Goal: Task Accomplishment & Management: Use online tool/utility

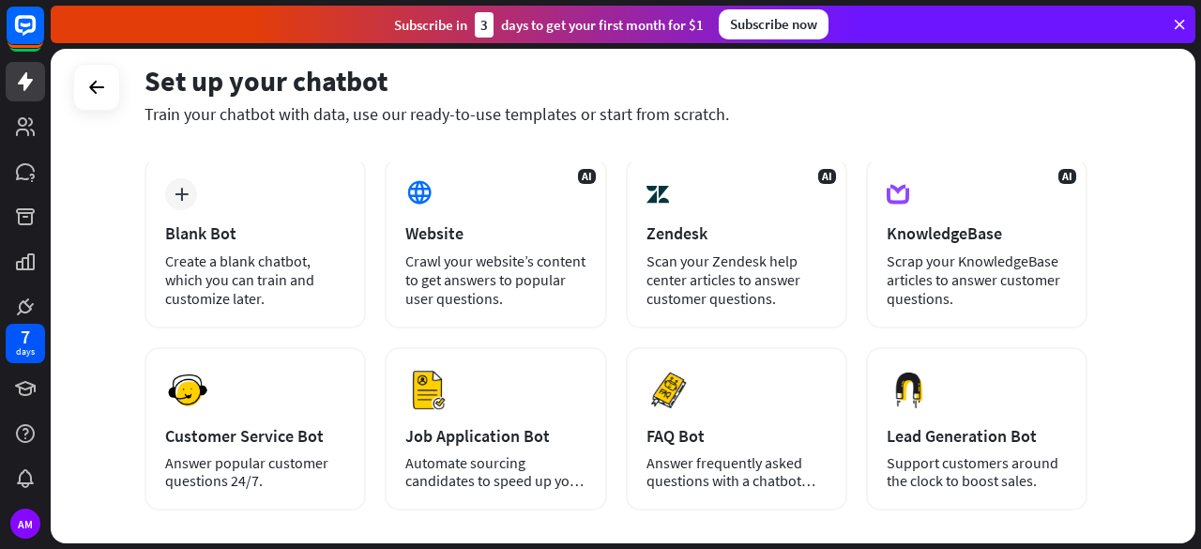
scroll to position [90, 0]
click at [236, 267] on div "Create a blank chatbot, which you can train and customize later." at bounding box center [255, 279] width 180 height 56
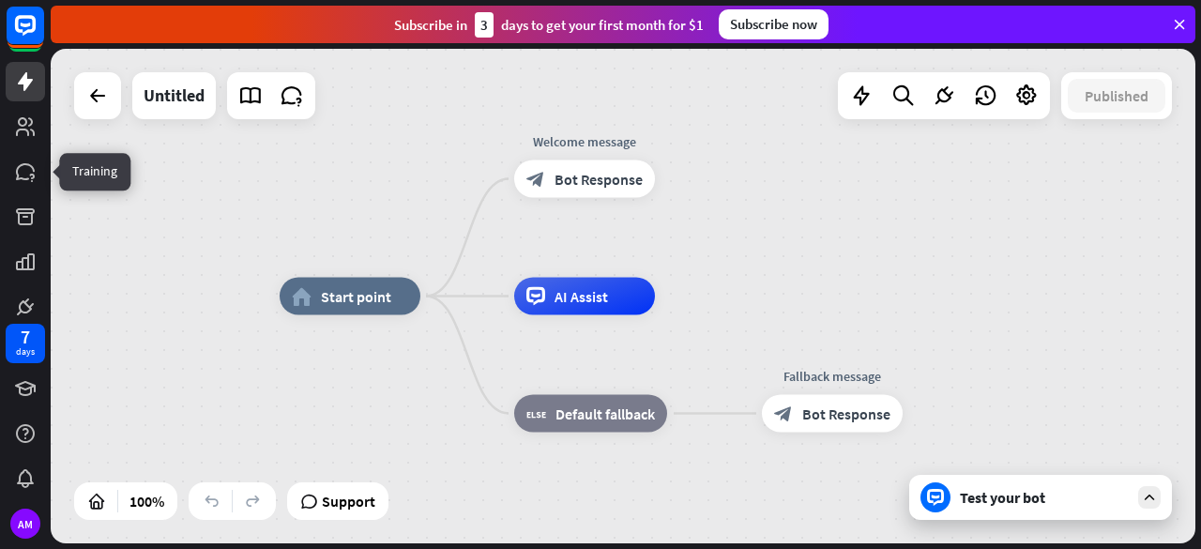
click at [0, 0] on icon at bounding box center [0, 0] width 0 height 0
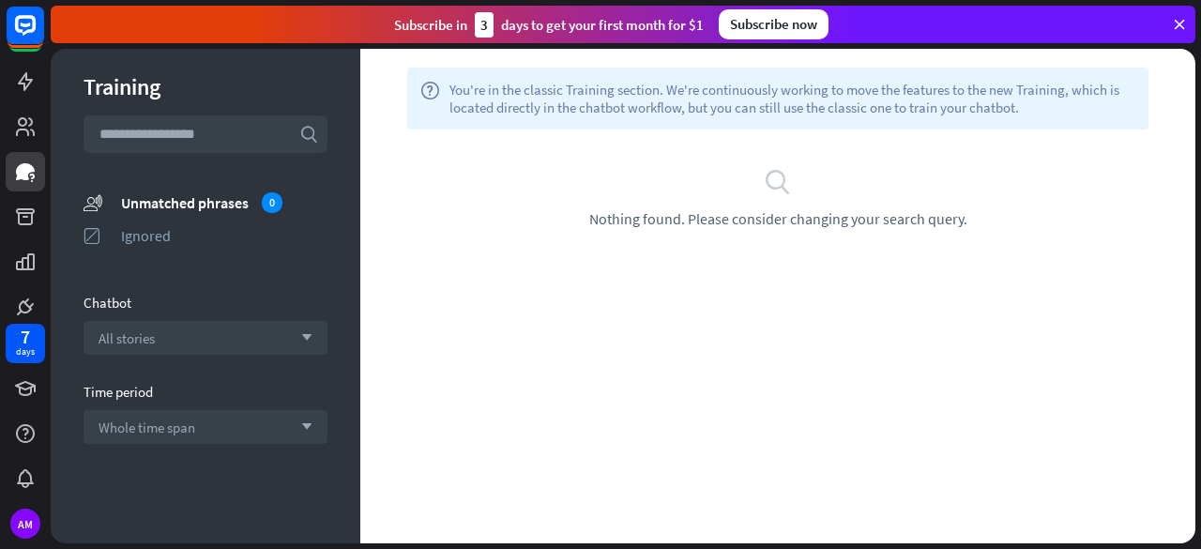
click at [1177, 23] on icon at bounding box center [1179, 24] width 17 height 17
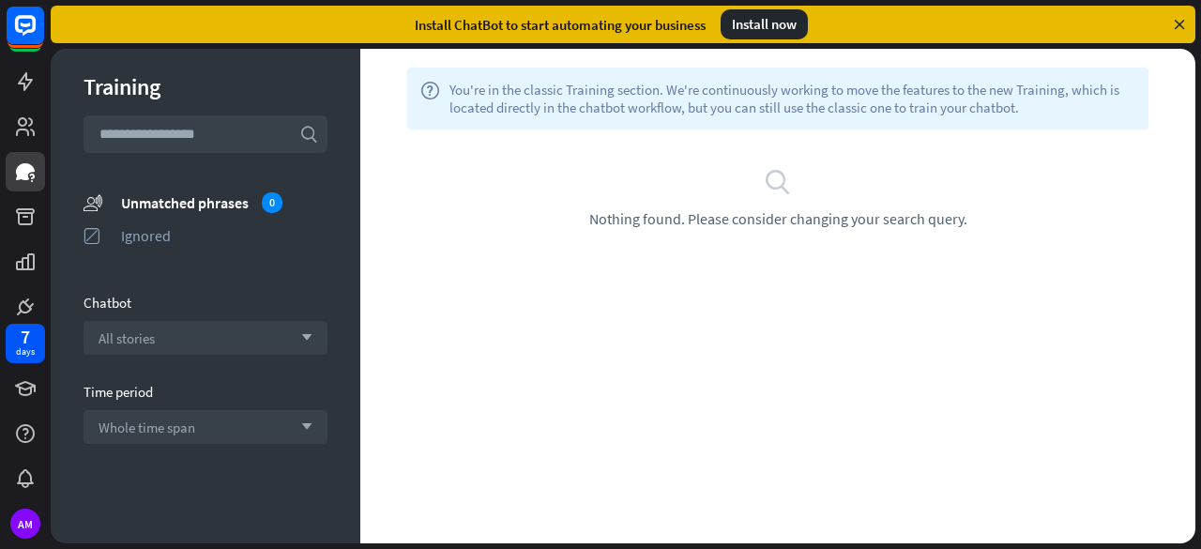
click at [191, 342] on div "All stories arrow_down" at bounding box center [206, 338] width 244 height 34
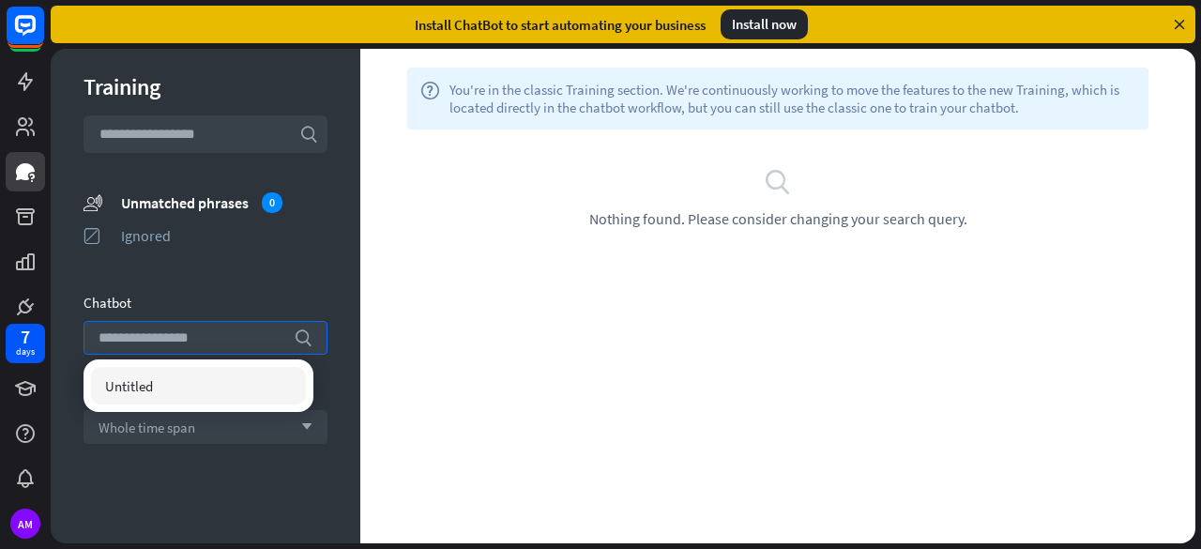
click at [191, 342] on input "search" at bounding box center [192, 338] width 186 height 32
click at [233, 293] on div "Training search unmatched_phrases Unmatched phrases 0 ignored Ignored Chatbot s…" at bounding box center [206, 296] width 310 height 495
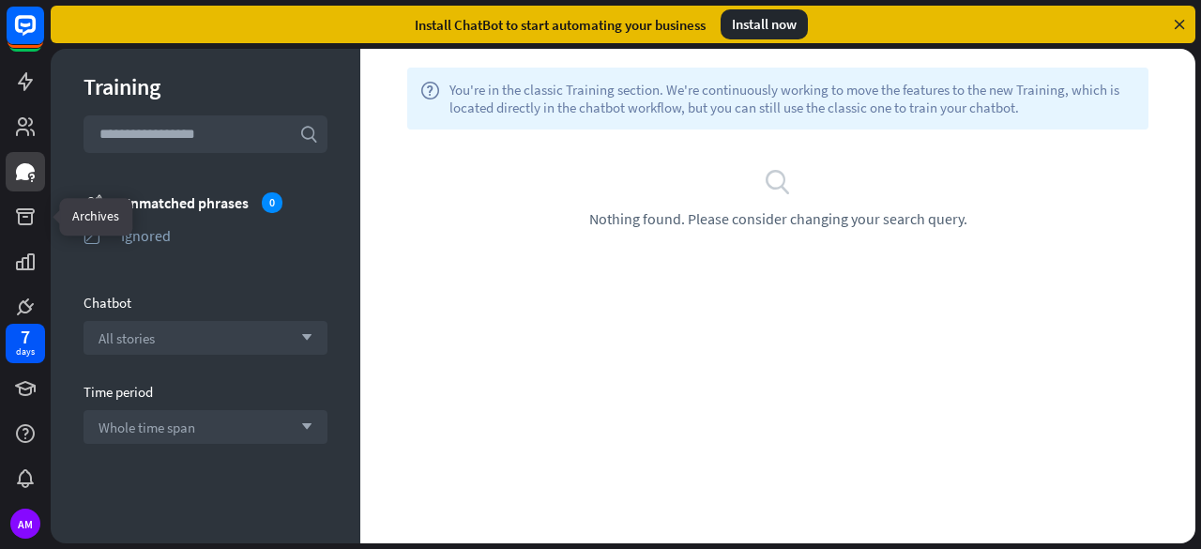
click at [0, 0] on icon at bounding box center [0, 0] width 0 height 0
